Goal: Transaction & Acquisition: Purchase product/service

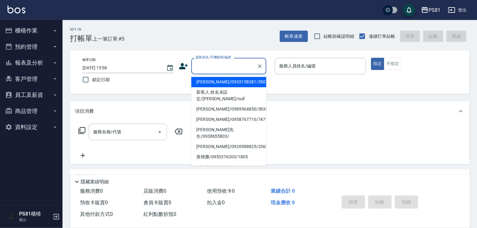
click at [237, 68] on input "顧客姓名/手機號碼/編號" at bounding box center [224, 66] width 60 height 11
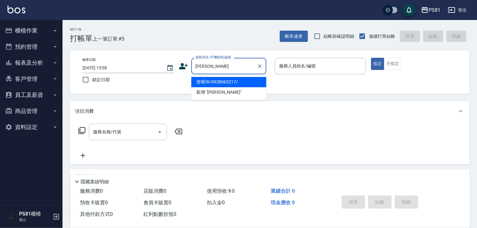
click at [225, 85] on li "曾曜仲/0928063217/" at bounding box center [228, 82] width 75 height 10
type input "曾曜仲/0928063217/"
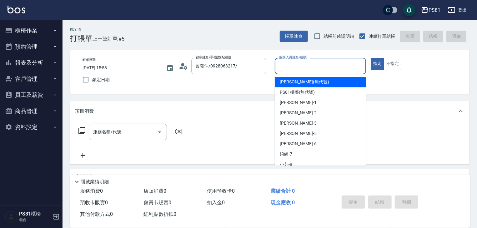
click at [294, 70] on input "服務人員姓名/編號" at bounding box center [321, 66] width 86 height 11
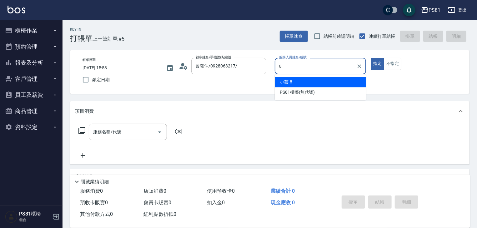
type input "小芸-8"
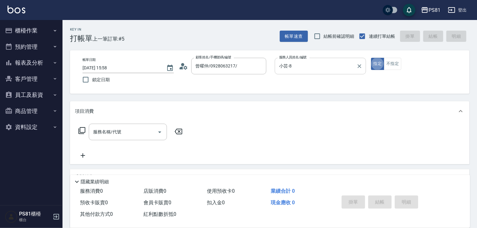
type button "true"
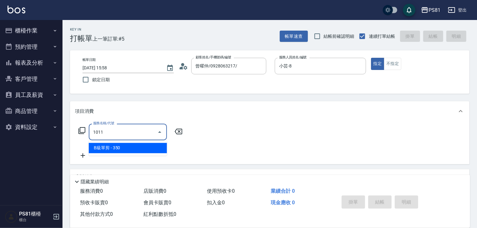
type input "B級單剪(1011)"
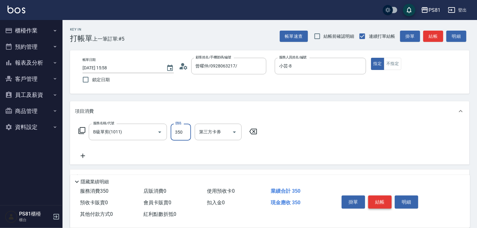
click at [384, 200] on button "結帳" at bounding box center [379, 202] width 23 height 13
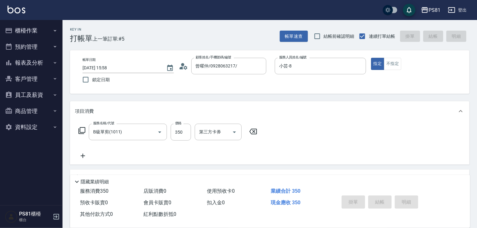
type input "2025/08/25 15:59"
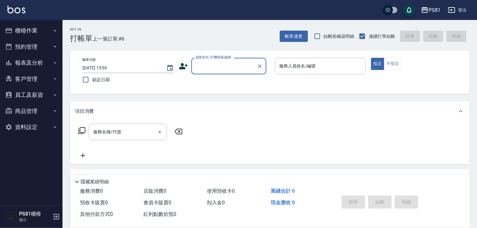
click at [57, 30] on icon "button" at bounding box center [55, 30] width 5 height 5
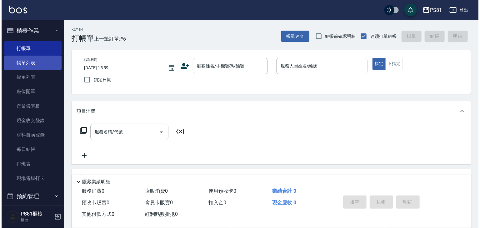
scroll to position [31, 0]
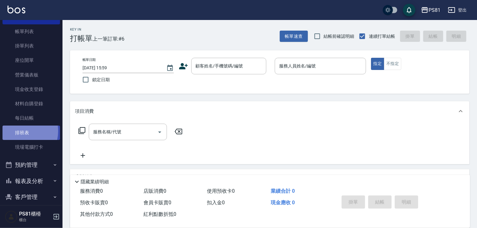
click at [18, 131] on link "排班表" at bounding box center [32, 133] width 58 height 14
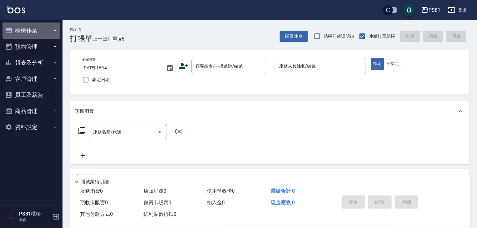
click at [53, 28] on icon "button" at bounding box center [55, 30] width 5 height 5
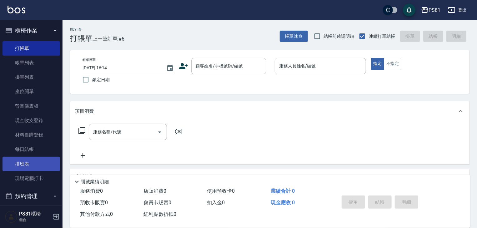
click at [20, 162] on link "排班表" at bounding box center [32, 164] width 58 height 14
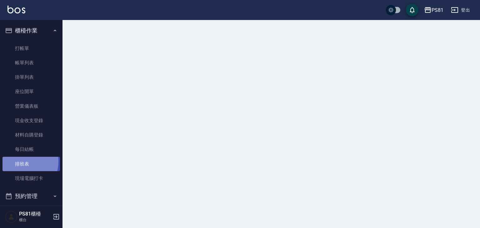
click at [20, 162] on link "排班表" at bounding box center [32, 164] width 58 height 14
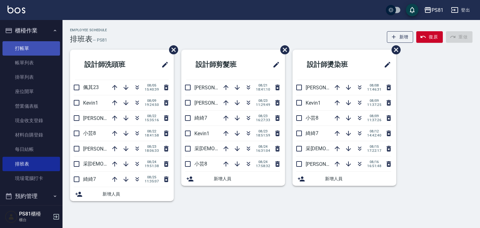
click at [39, 47] on link "打帳單" at bounding box center [32, 48] width 58 height 14
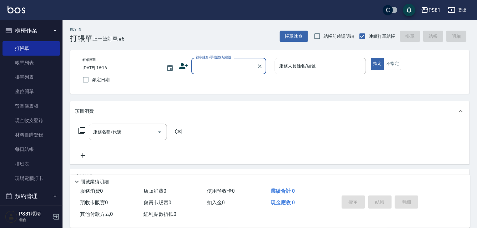
click at [184, 70] on icon at bounding box center [183, 66] width 9 height 9
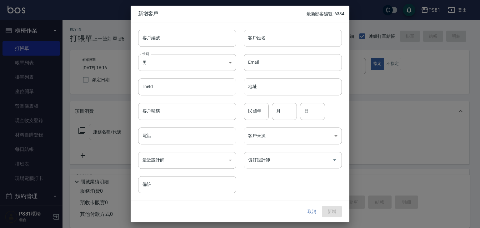
click at [250, 43] on input "客戶姓名" at bounding box center [293, 38] width 98 height 17
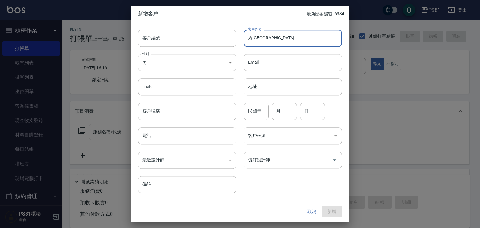
type input "方[GEOGRAPHIC_DATA]"
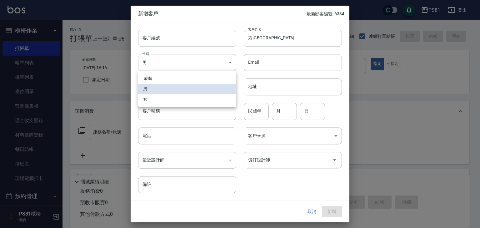
click at [179, 59] on body "PS81 登出 櫃檯作業 打帳單 帳單列表 掛單列表 座位開單 營業儀表板 現金收支登錄 材料自購登錄 每日結帳 排班表 現場電腦打卡 預約管理 預約管理 單…" at bounding box center [240, 152] width 480 height 304
drag, startPoint x: 165, startPoint y: 98, endPoint x: 160, endPoint y: 103, distance: 7.3
click at [161, 102] on li "女" at bounding box center [187, 99] width 98 height 10
type input "[DEMOGRAPHIC_DATA]"
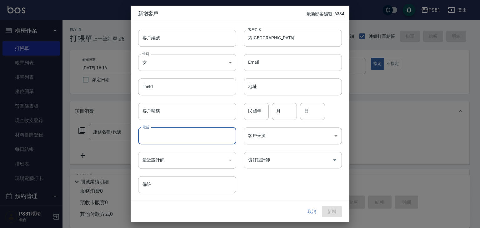
drag, startPoint x: 176, startPoint y: 141, endPoint x: 178, endPoint y: 144, distance: 3.2
click at [176, 142] on input "電話" at bounding box center [187, 136] width 98 height 17
type input "0966817332"
click at [261, 164] on input "偏好設計師" at bounding box center [288, 160] width 83 height 11
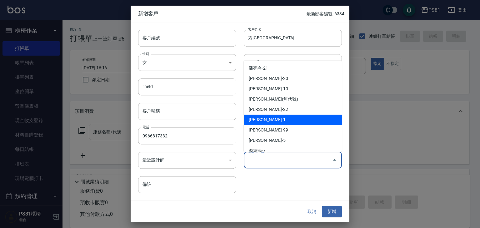
click at [275, 120] on li "[PERSON_NAME]-1" at bounding box center [293, 120] width 98 height 10
type input "[PERSON_NAME]"
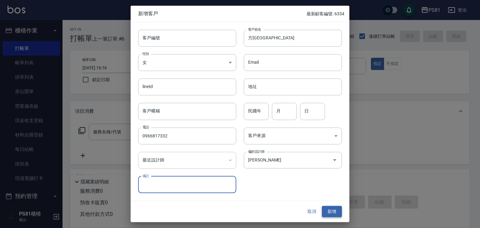
click at [329, 208] on button "新增" at bounding box center [332, 212] width 20 height 12
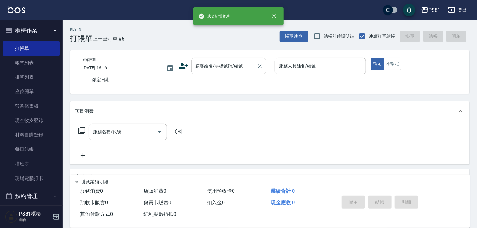
click at [245, 67] on input "顧客姓名/手機號碼/編號" at bounding box center [224, 66] width 60 height 11
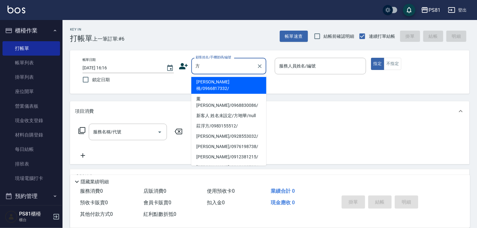
click at [229, 80] on li "[PERSON_NAME]橋/0966817332/" at bounding box center [228, 85] width 75 height 17
type input "[PERSON_NAME]橋/0966817332/"
type input "[PERSON_NAME]-1"
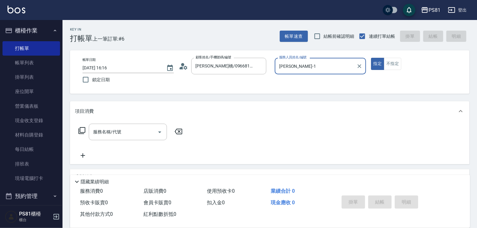
click at [108, 132] on input "服務名稱/代號" at bounding box center [123, 132] width 63 height 11
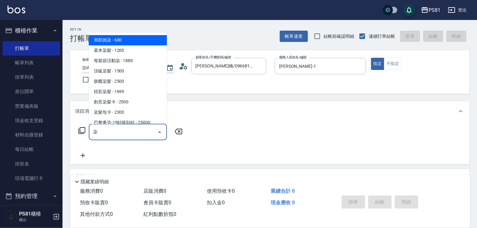
click at [125, 78] on span "旗艦染髮 - 2500" at bounding box center [128, 81] width 78 height 10
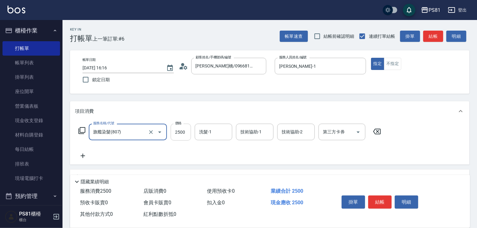
type input "旗艦染髮(807)"
click at [178, 131] on input "2500" at bounding box center [181, 132] width 20 height 17
type input "2880"
click at [245, 131] on input "技術協助-1" at bounding box center [255, 132] width 32 height 11
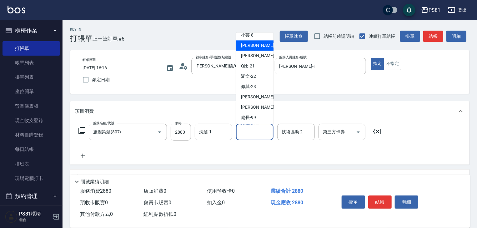
scroll to position [102, 0]
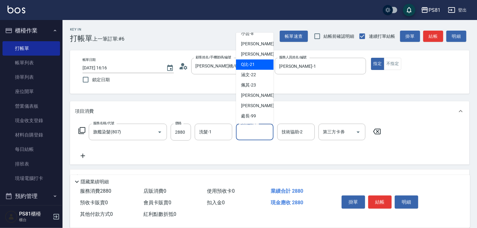
click at [255, 65] on div "Q比 -21" at bounding box center [255, 64] width 38 height 10
type input "Q比-21"
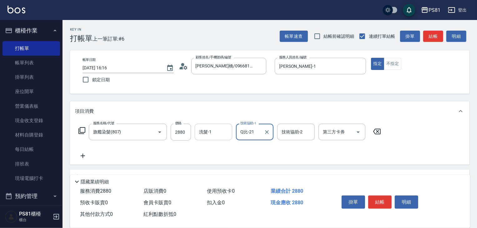
click at [220, 135] on input "洗髮-1" at bounding box center [214, 132] width 32 height 11
click at [221, 158] on div "服務名稱/代號 旗艦染髮(807) 服務名稱/代號 價格 2880 價格 洗髮-1 洗髮-1 技術協助-1 Q比-21 技術協助-1 技術協助-2 技術協助-…" at bounding box center [230, 142] width 310 height 36
click at [85, 158] on icon at bounding box center [83, 156] width 16 height 8
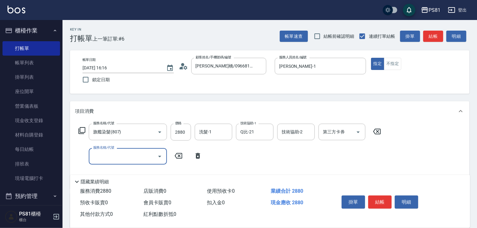
scroll to position [31, 0]
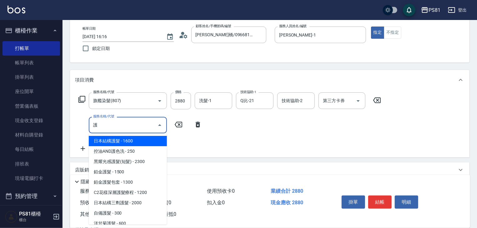
click at [143, 143] on span "日本結構護髮 - 1600" at bounding box center [128, 141] width 78 height 10
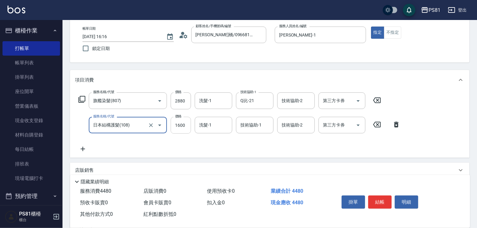
type input "日本結構護髮(108)"
click at [184, 127] on input "1600" at bounding box center [181, 125] width 20 height 17
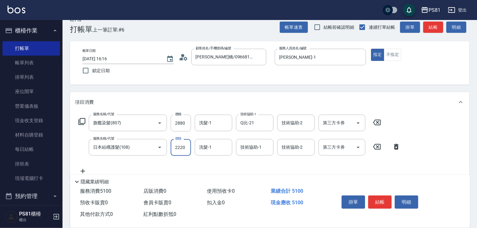
scroll to position [0, 0]
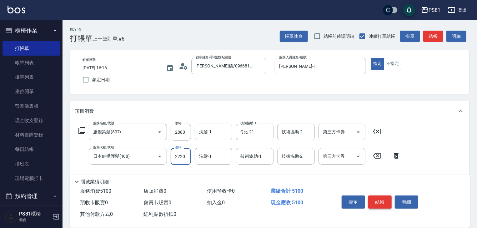
type input "2220"
click at [372, 197] on button "結帳" at bounding box center [379, 202] width 23 height 13
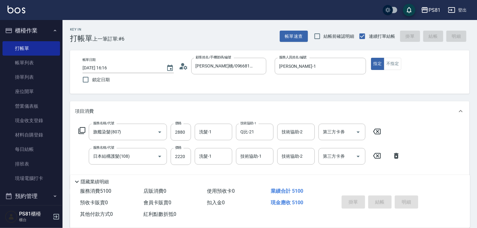
type input "[DATE] 16:18"
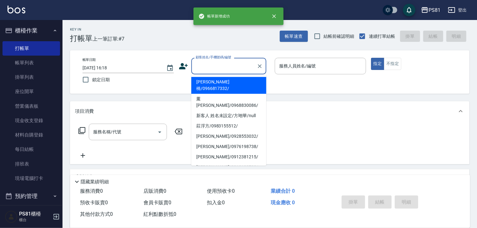
click at [208, 68] on input "顧客姓名/手機號碼/編號" at bounding box center [224, 66] width 60 height 11
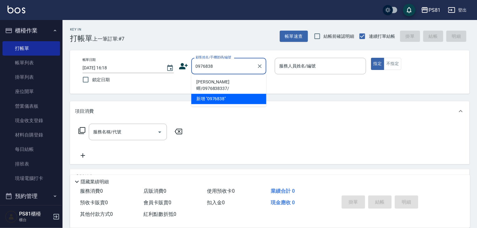
click at [229, 83] on li "[PERSON_NAME]蟬/0976838337/" at bounding box center [228, 85] width 75 height 17
type input "[PERSON_NAME]蟬/0976838337/"
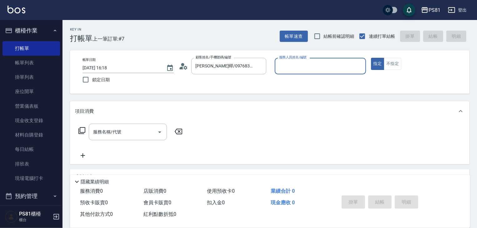
type input "[PERSON_NAME]-1"
click at [139, 138] on div "服務名稱/代號" at bounding box center [128, 132] width 78 height 17
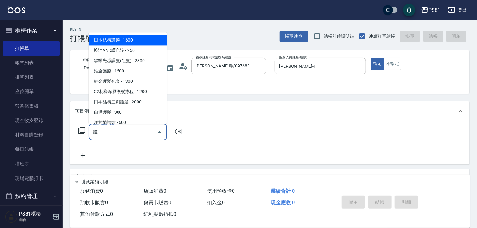
click at [136, 39] on span "日本結構護髮 - 1600" at bounding box center [128, 40] width 78 height 10
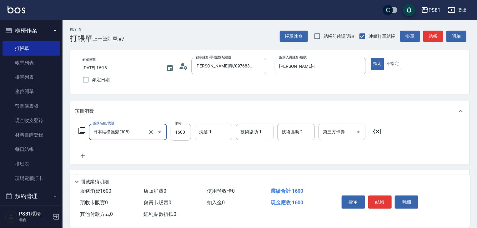
type input "日本結構護髮(108)"
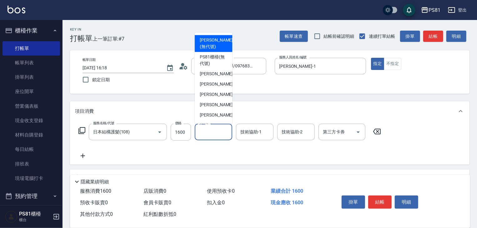
click at [214, 132] on input "洗髮-1" at bounding box center [214, 132] width 32 height 11
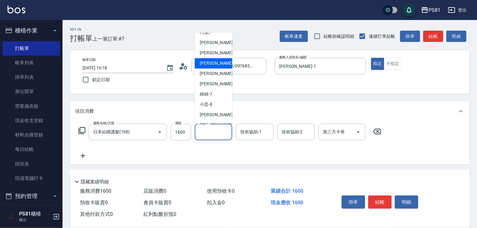
scroll to position [102, 0]
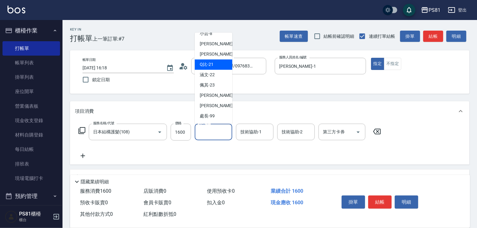
click at [209, 63] on span "Q比 -21" at bounding box center [207, 64] width 14 height 7
type input "Q比-21"
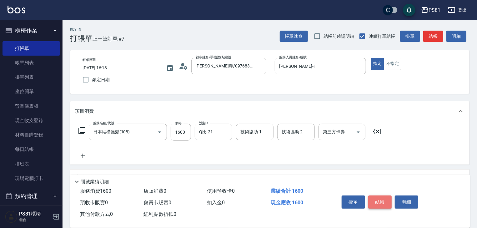
click at [378, 197] on button "結帳" at bounding box center [379, 202] width 23 height 13
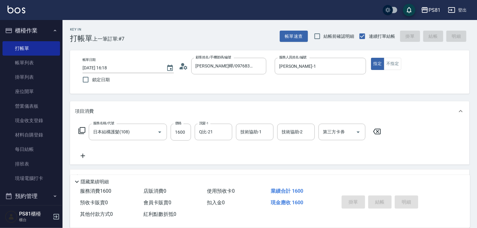
type input "[DATE] 16:19"
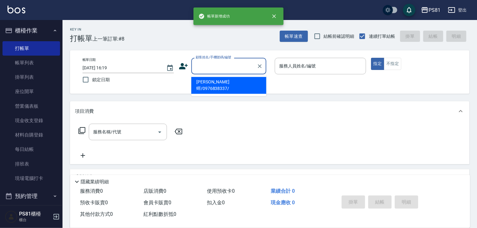
click at [203, 67] on input "顧客姓名/手機號碼/編號" at bounding box center [224, 66] width 60 height 11
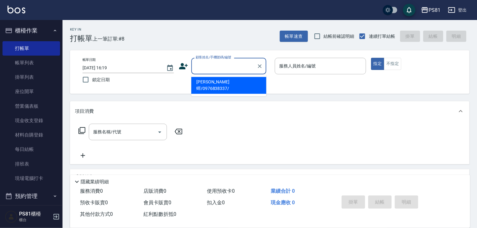
click at [187, 68] on icon at bounding box center [183, 66] width 9 height 9
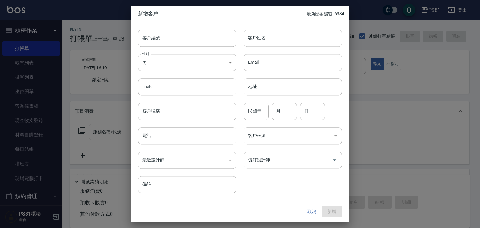
click at [262, 44] on input "客戶姓名" at bounding box center [293, 38] width 98 height 17
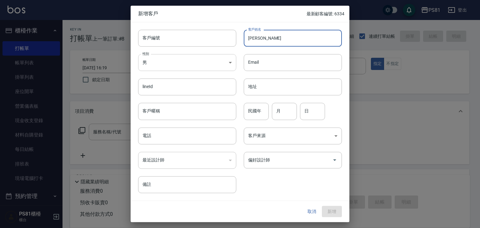
type input "[PERSON_NAME]"
click at [224, 59] on body "PS81 登出 櫃檯作業 打帳單 帳單列表 掛單列表 座位開單 營業儀表板 現金收支登錄 材料自購登錄 每日結帳 排班表 現場電腦打卡 預約管理 預約管理 單…" at bounding box center [240, 152] width 480 height 304
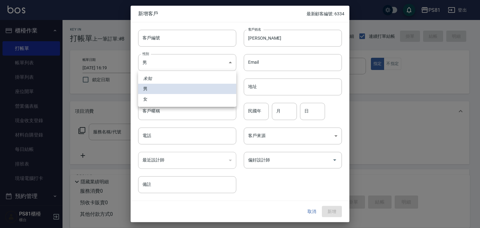
click at [153, 99] on li "女" at bounding box center [187, 99] width 98 height 10
type input "[DEMOGRAPHIC_DATA]"
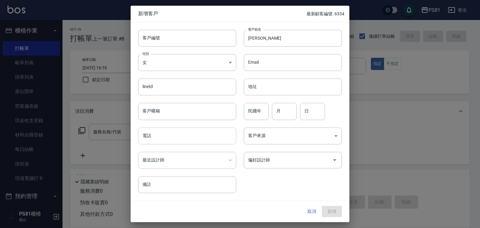
click at [216, 139] on input "電話" at bounding box center [187, 136] width 98 height 17
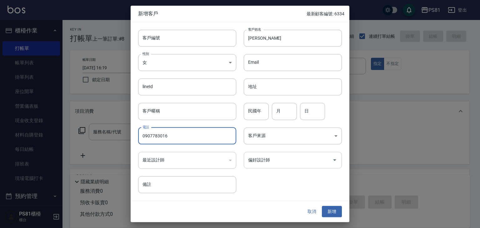
type input "0907783016"
click at [301, 158] on input "偏好設計師" at bounding box center [288, 160] width 83 height 11
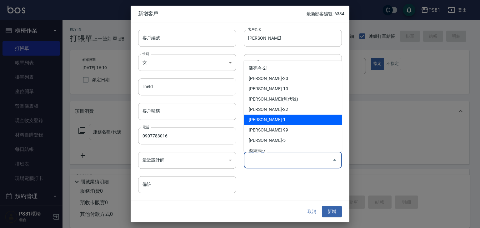
click at [295, 123] on li "[PERSON_NAME]-1" at bounding box center [293, 120] width 98 height 10
type input "[PERSON_NAME]"
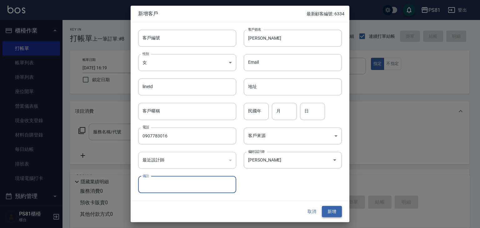
click at [336, 210] on button "新增" at bounding box center [332, 212] width 20 height 12
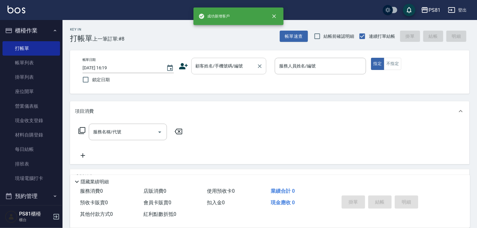
click at [227, 69] on input "顧客姓名/手機號碼/編號" at bounding box center [224, 66] width 60 height 11
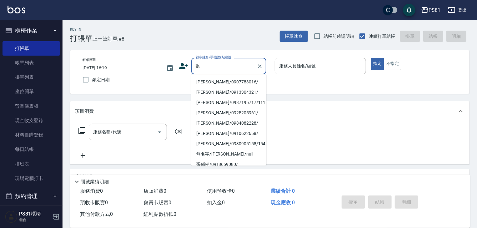
click at [214, 81] on li "[PERSON_NAME]/0907783016/" at bounding box center [228, 82] width 75 height 10
type input "[PERSON_NAME]/0907783016/"
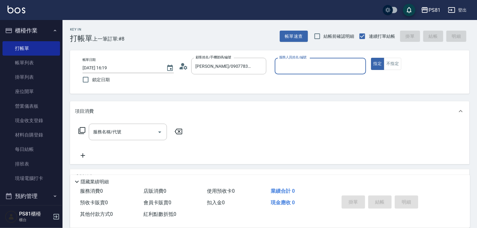
type input "[PERSON_NAME]-1"
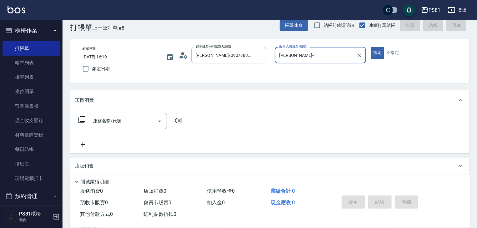
scroll to position [0, 0]
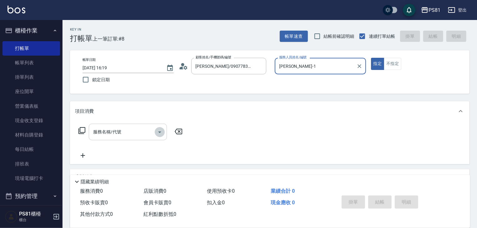
click at [159, 131] on icon "Open" at bounding box center [160, 132] width 8 height 8
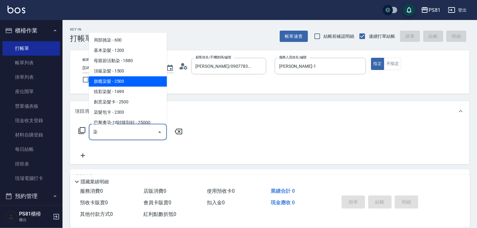
click at [148, 83] on span "旗艦染髮 - 2500" at bounding box center [128, 81] width 78 height 10
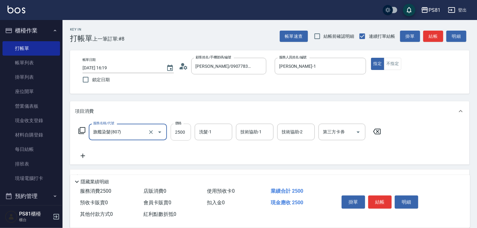
type input "旗艦染髮(807)"
click at [178, 136] on input "2500" at bounding box center [181, 132] width 20 height 17
type input "1880"
click at [86, 157] on icon at bounding box center [83, 156] width 16 height 8
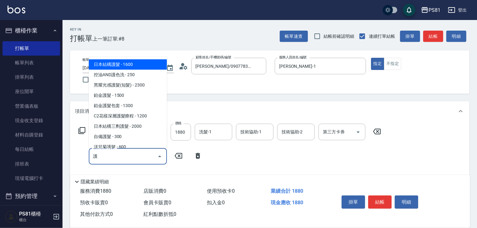
click at [126, 61] on span "日本結構護髮 - 1600" at bounding box center [128, 64] width 78 height 10
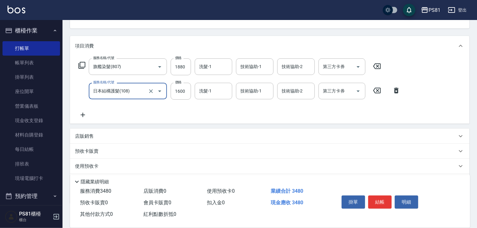
scroll to position [94, 0]
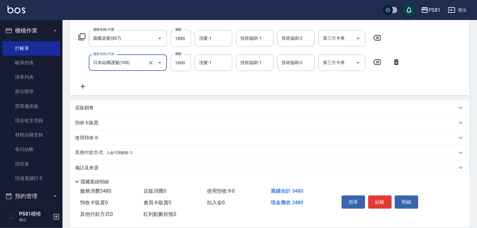
type input "日本結構護髮(108)"
click at [93, 149] on div "其他付款方式 入金可用餘額: 0" at bounding box center [269, 152] width 399 height 15
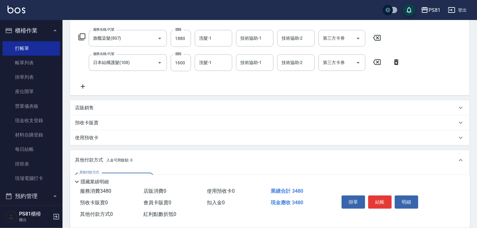
scroll to position [174, 0]
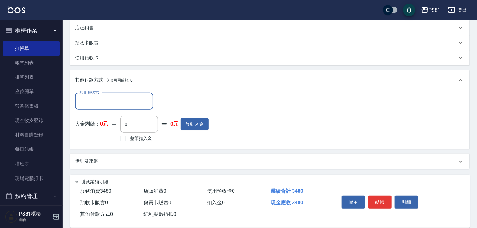
click at [118, 105] on input "其他付款方式" at bounding box center [114, 101] width 73 height 11
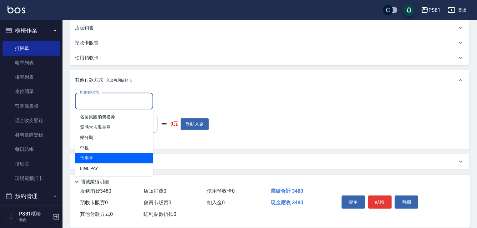
click at [112, 155] on span "信用卡" at bounding box center [114, 158] width 78 height 10
type input "信用卡"
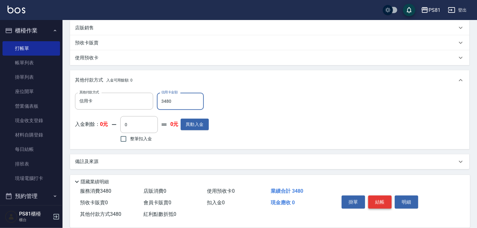
type input "3480"
drag, startPoint x: 370, startPoint y: 200, endPoint x: 377, endPoint y: 204, distance: 7.3
click at [376, 204] on button "結帳" at bounding box center [379, 202] width 23 height 13
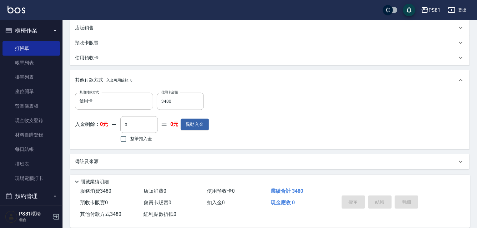
type input "[DATE] 16:21"
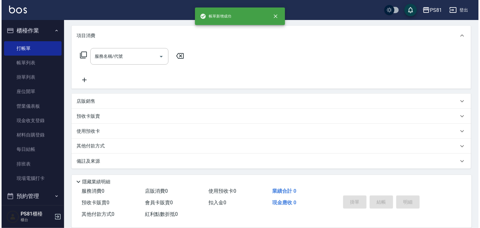
scroll to position [0, 0]
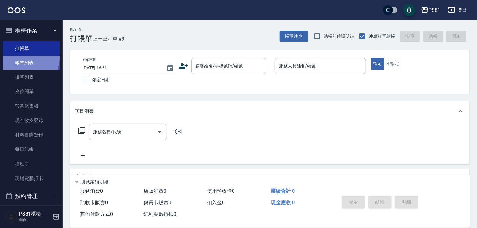
click at [28, 58] on link "帳單列表" at bounding box center [32, 63] width 58 height 14
